Goal: Transaction & Acquisition: Book appointment/travel/reservation

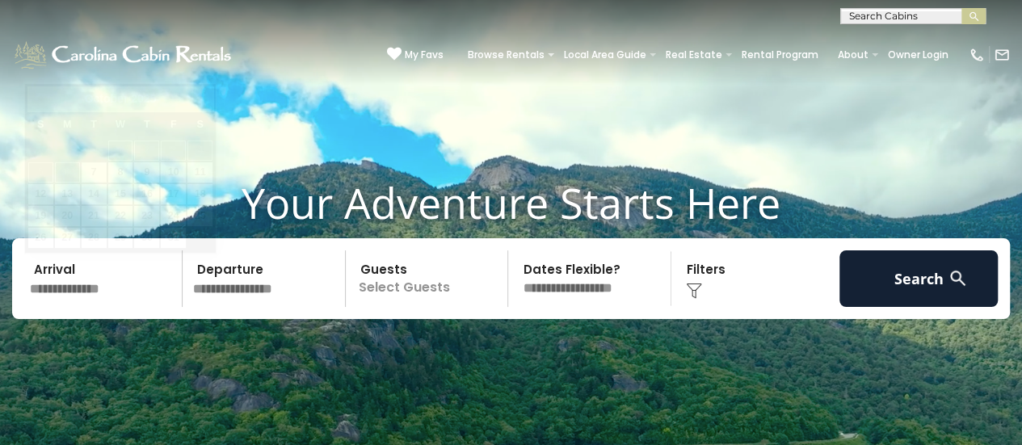
click at [75, 292] on input "text" at bounding box center [103, 278] width 158 height 57
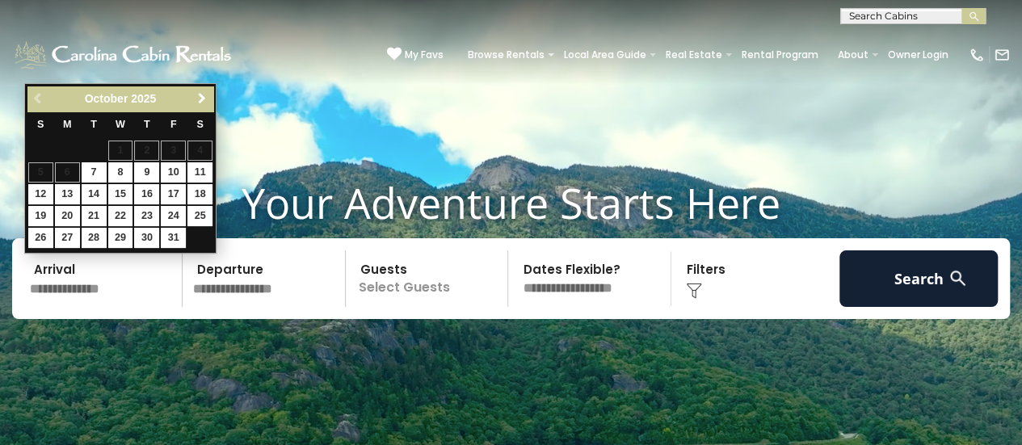
click at [204, 99] on span "Next" at bounding box center [202, 98] width 13 height 13
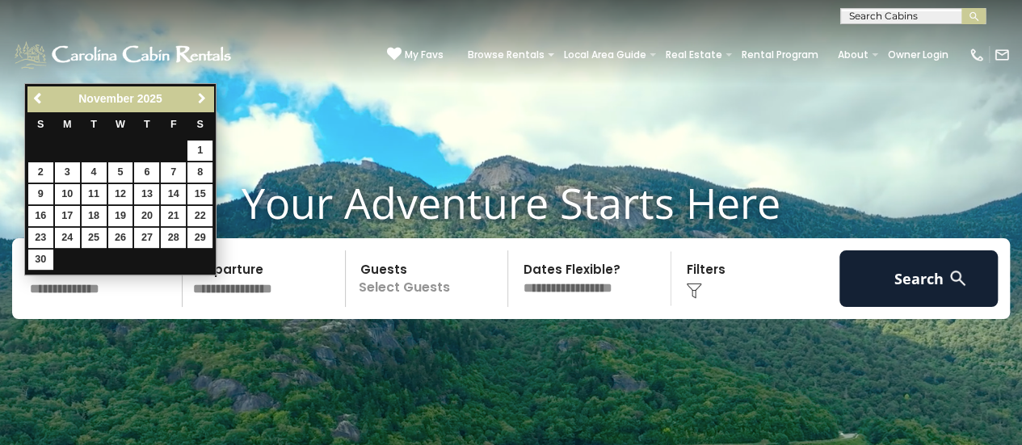
click at [204, 99] on span "Next" at bounding box center [202, 98] width 13 height 13
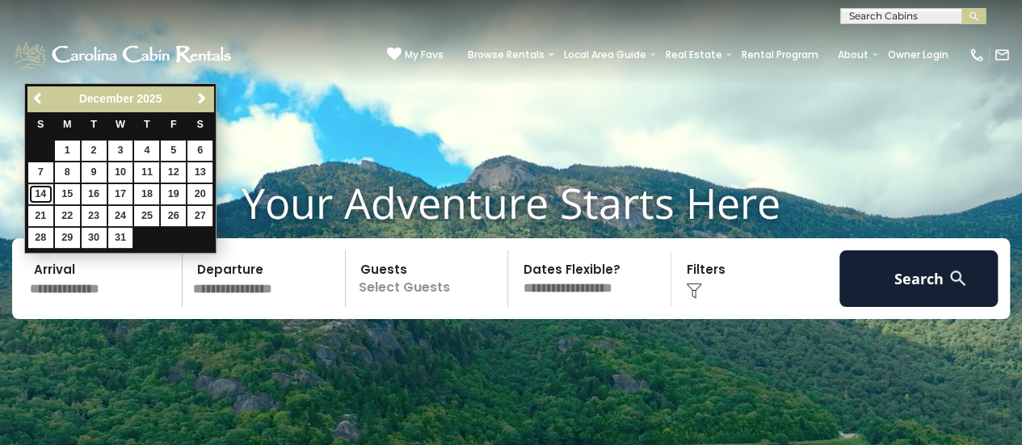
click at [46, 190] on link "14" at bounding box center [40, 194] width 25 height 20
type input "********"
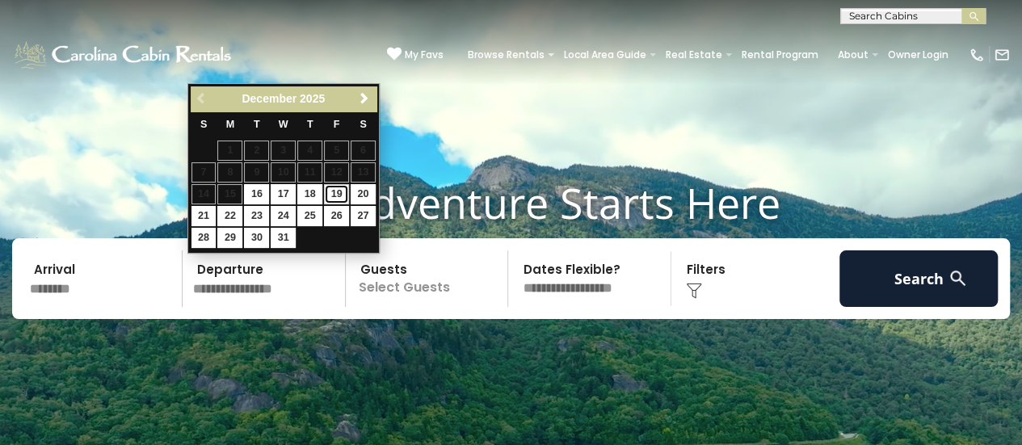
click at [336, 193] on link "19" at bounding box center [336, 194] width 25 height 20
type input "********"
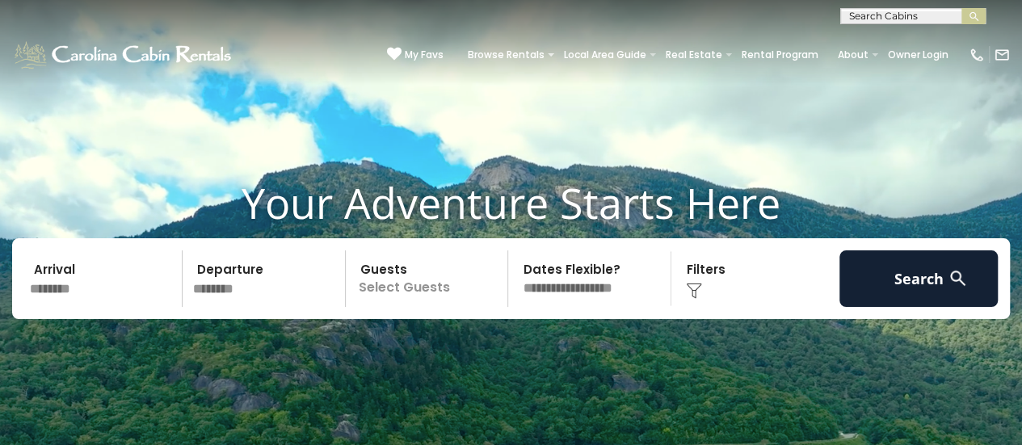
click at [406, 276] on p "Select Guests" at bounding box center [430, 278] width 158 height 57
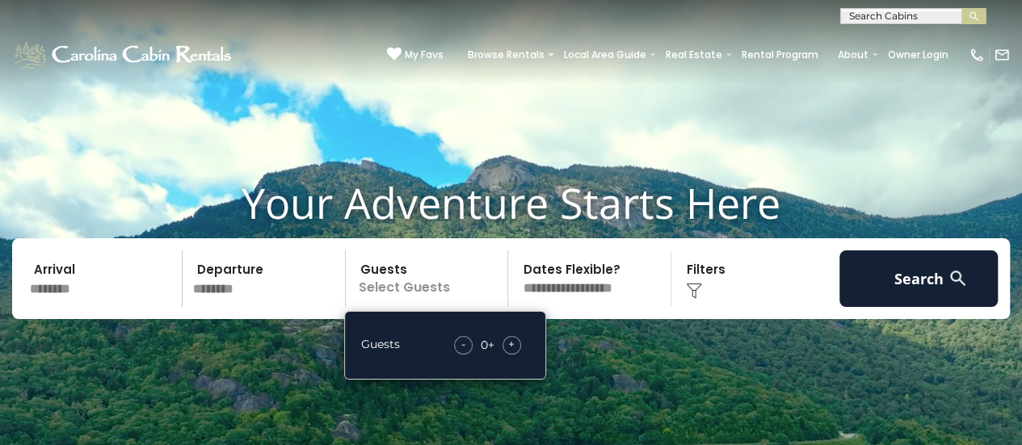
click at [511, 348] on span "+" at bounding box center [511, 344] width 6 height 16
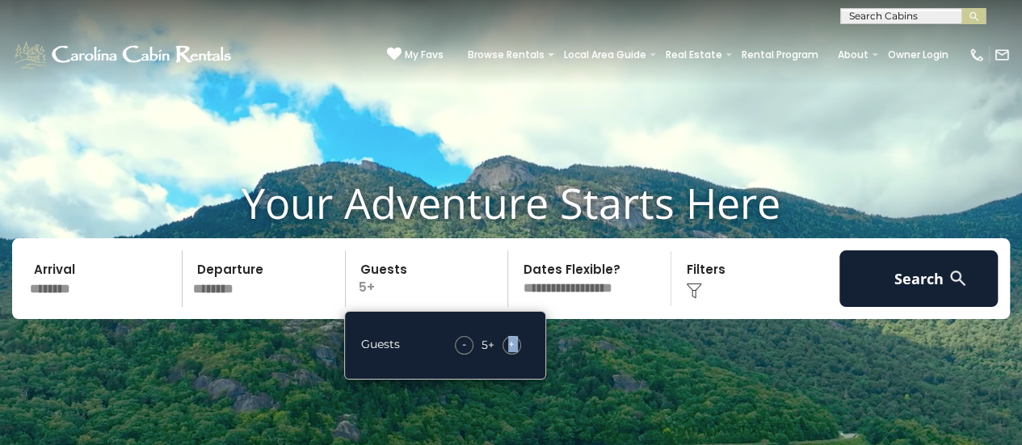
click at [511, 348] on span "+" at bounding box center [511, 344] width 6 height 16
click at [690, 289] on img at bounding box center [694, 291] width 16 height 16
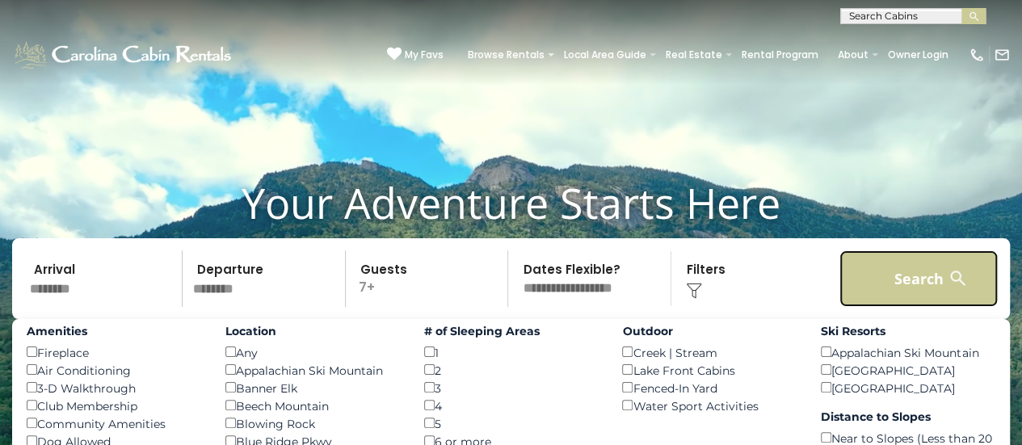
click at [865, 285] on button "Search" at bounding box center [918, 278] width 158 height 57
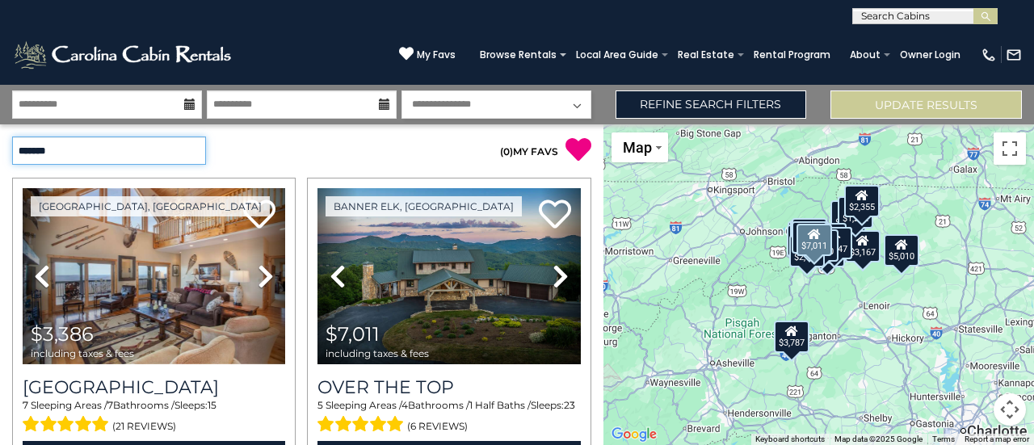
click at [201, 149] on select "**********" at bounding box center [109, 151] width 194 height 28
click at [889, 17] on input "text" at bounding box center [923, 19] width 141 height 16
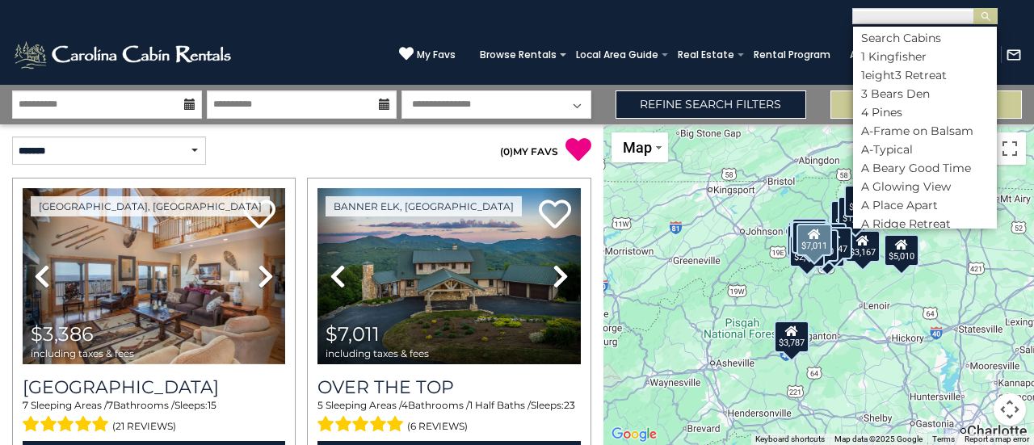
click at [705, 216] on div "$3,386 $7,011 $4,358 $1,841 $3,787 $2,201 $2,561 $2,434 $1,493 $1,877 $2,200 $5…" at bounding box center [819, 284] width 431 height 321
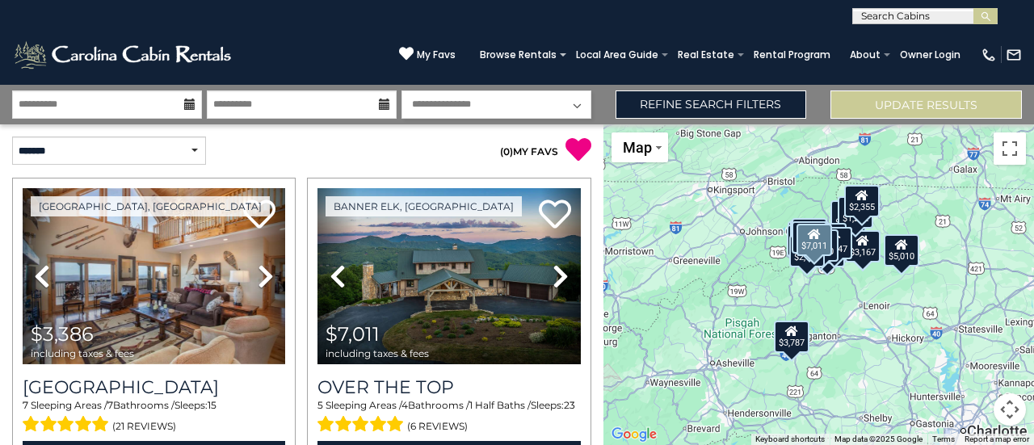
click at [671, 390] on div "$3,386 $7,011 $4,358 $1,841 $3,787 $2,201 $2,561 $2,434 $1,493 $1,877 $2,200 $5…" at bounding box center [819, 284] width 431 height 321
click at [663, 381] on div "$3,386 $7,011 $4,358 $1,841 $3,787 $2,201 $2,561 $2,434 $1,493 $1,877 $2,200 $5…" at bounding box center [819, 284] width 431 height 321
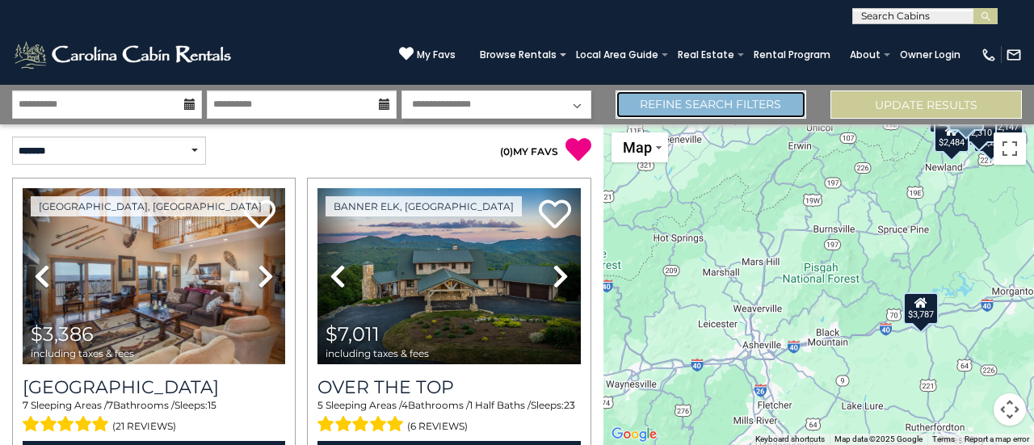
click at [740, 103] on link "Refine Search Filters" at bounding box center [711, 104] width 191 height 28
